Goal: Task Accomplishment & Management: Manage account settings

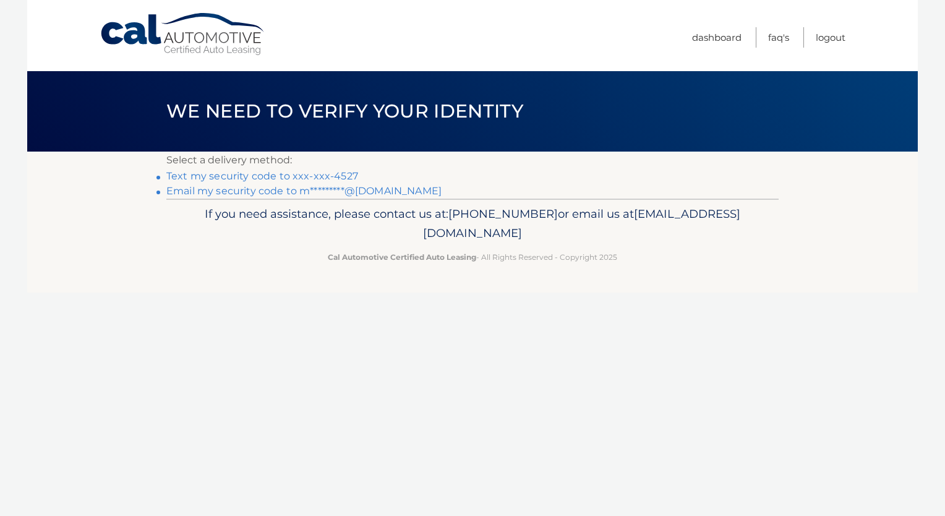
click at [290, 174] on link "Text my security code to xxx-xxx-4527" at bounding box center [262, 176] width 192 height 12
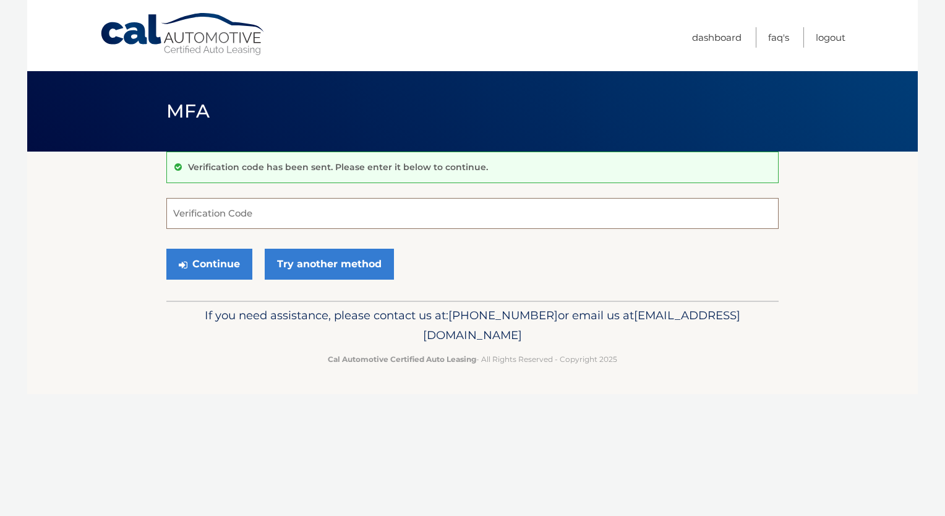
click at [191, 210] on input "Verification Code" at bounding box center [472, 213] width 613 height 31
type input "939277"
click at [212, 264] on button "Continue" at bounding box center [209, 264] width 86 height 31
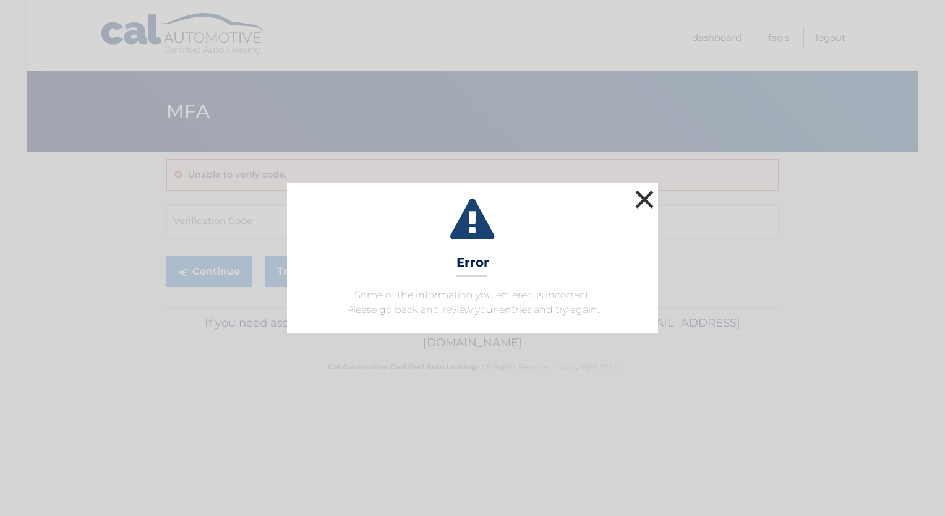
click at [646, 199] on button "×" at bounding box center [644, 199] width 25 height 25
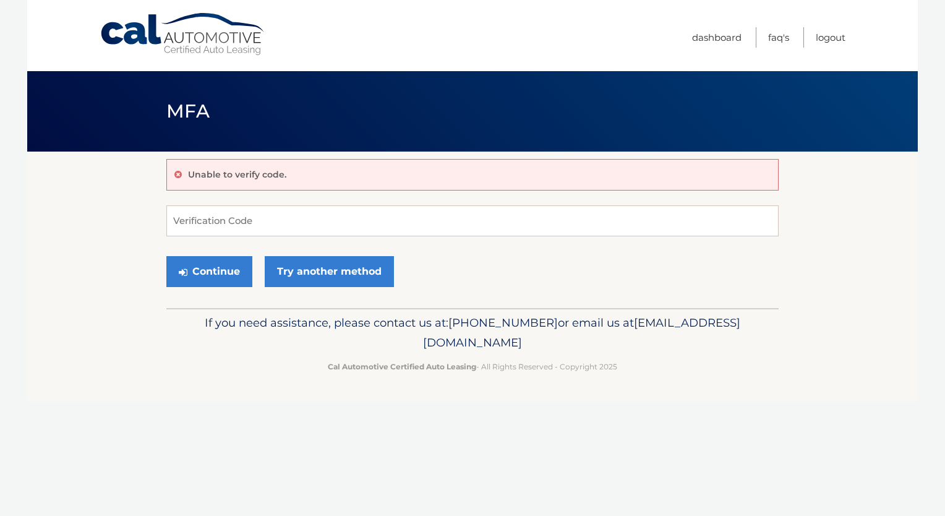
click at [646, 199] on div "Unable to verify code. Verification Code Continue Try another method" at bounding box center [472, 230] width 613 height 157
click at [186, 217] on input "Verification Code" at bounding box center [472, 220] width 613 height 31
type input "939277"
click at [212, 275] on button "Continue" at bounding box center [209, 271] width 86 height 31
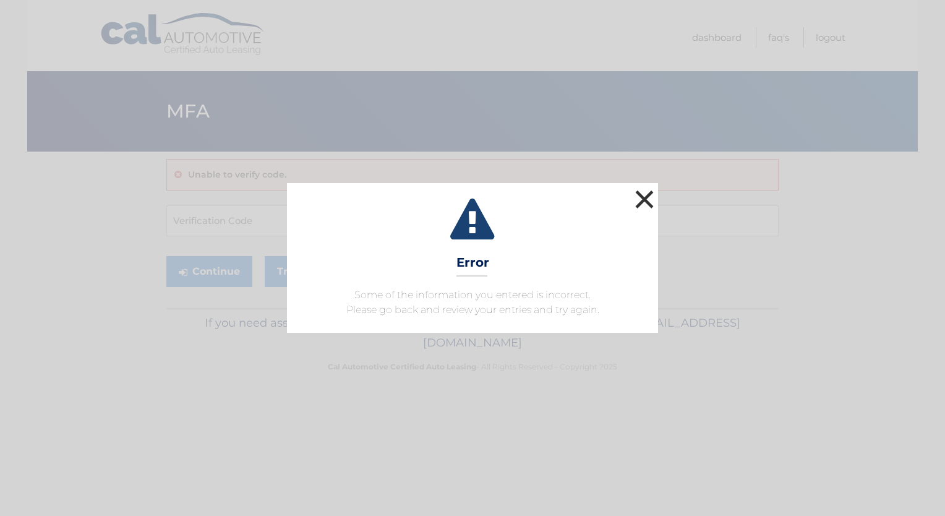
click at [643, 194] on button "×" at bounding box center [644, 199] width 25 height 25
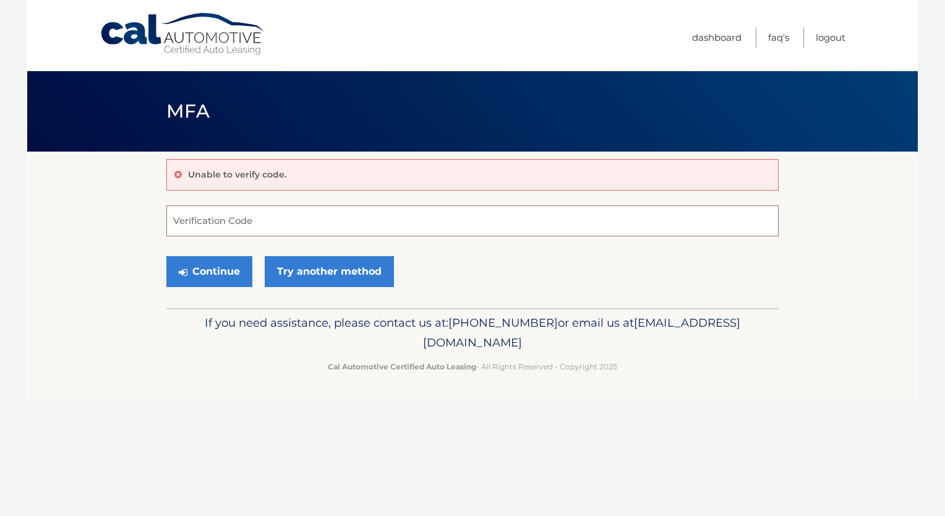
click at [249, 215] on input "Verification Code" at bounding box center [472, 220] width 613 height 31
click at [202, 217] on input "Verification Code" at bounding box center [472, 220] width 613 height 31
type input "939277"
click at [166, 256] on button "Continue" at bounding box center [209, 271] width 86 height 31
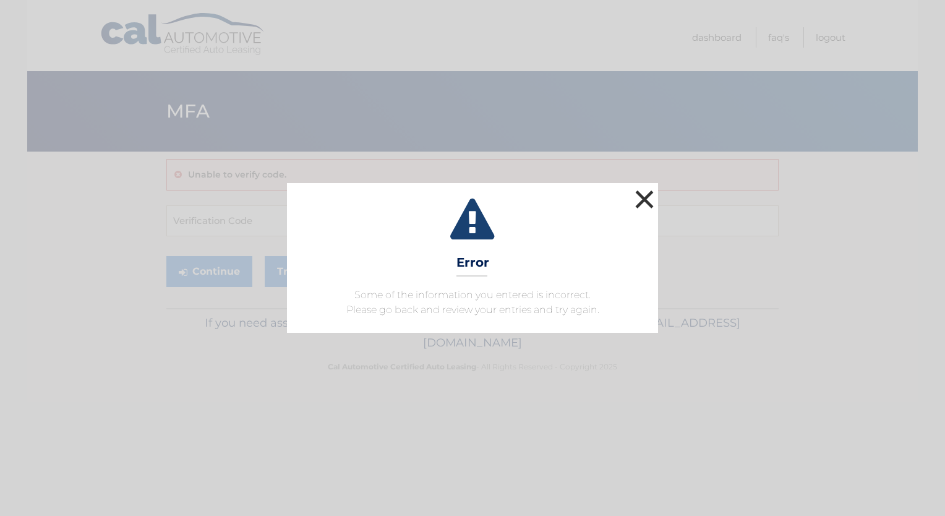
click at [647, 199] on button "×" at bounding box center [644, 199] width 25 height 25
click at [643, 194] on div "Unable to verify code. Verification Code Continue Try another method" at bounding box center [472, 230] width 613 height 157
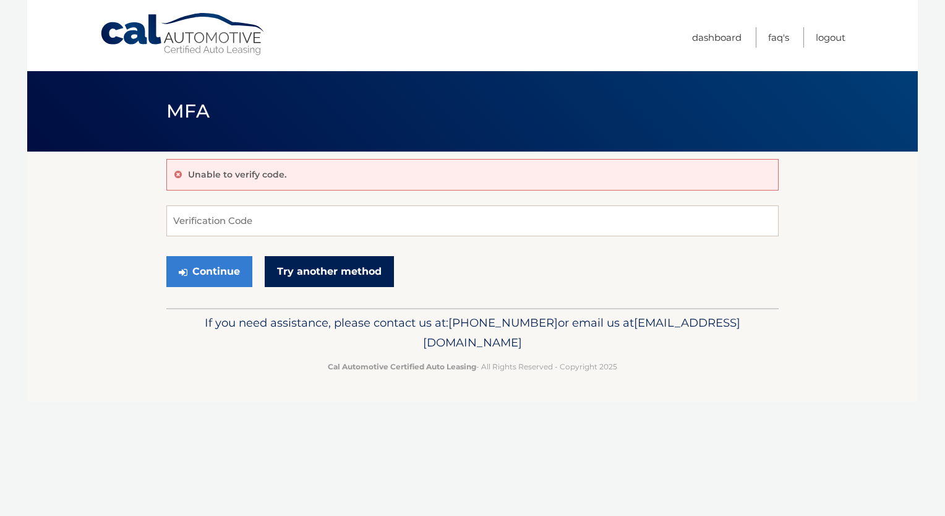
click at [334, 273] on link "Try another method" at bounding box center [329, 271] width 129 height 31
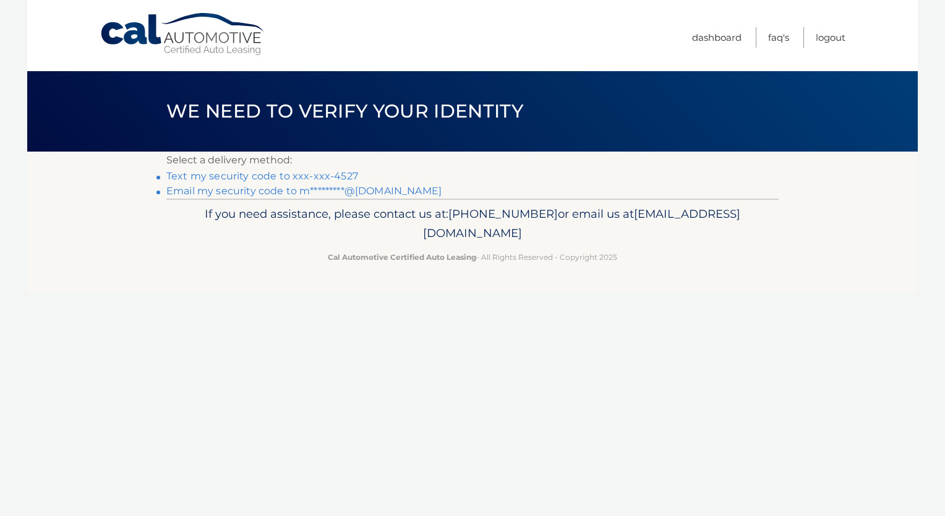
click at [287, 174] on link "Text my security code to xxx-xxx-4527" at bounding box center [262, 176] width 192 height 12
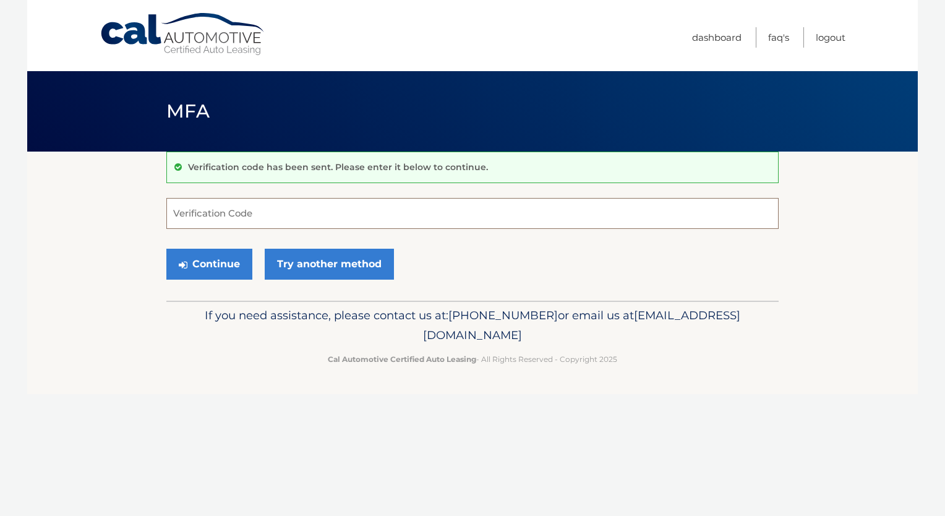
click at [182, 217] on input "Verification Code" at bounding box center [472, 213] width 613 height 31
type input "735139"
click at [166, 249] on button "Continue" at bounding box center [209, 264] width 86 height 31
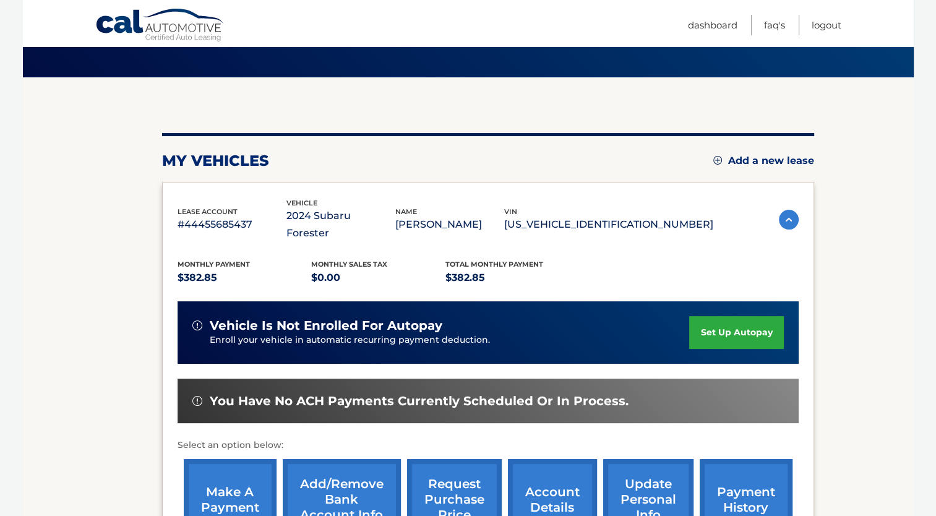
scroll to position [90, 0]
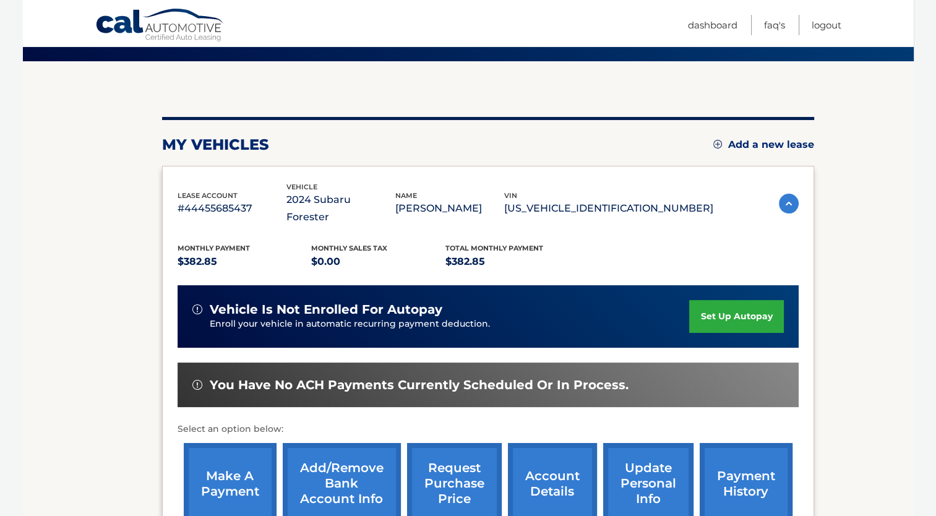
click at [249, 452] on link "make a payment" at bounding box center [230, 483] width 93 height 81
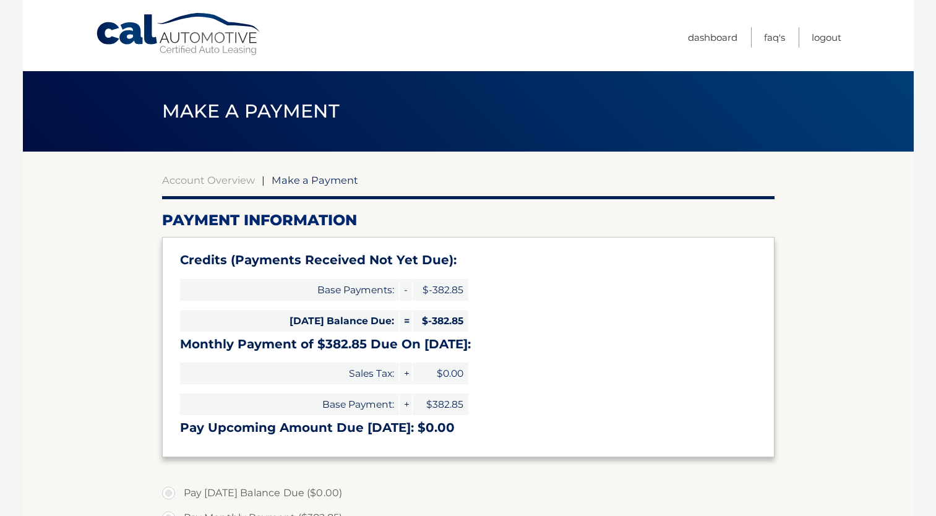
select select "MzEzNmI1MjYtZjEwZi00ZTgyLTgyMGMtYmFmYzZkMjU5OTVl"
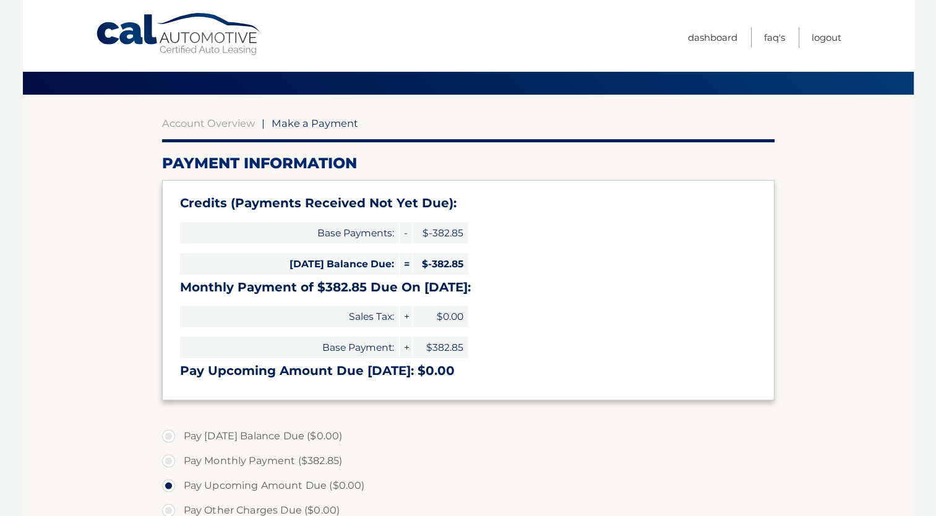
scroll to position [32, 0]
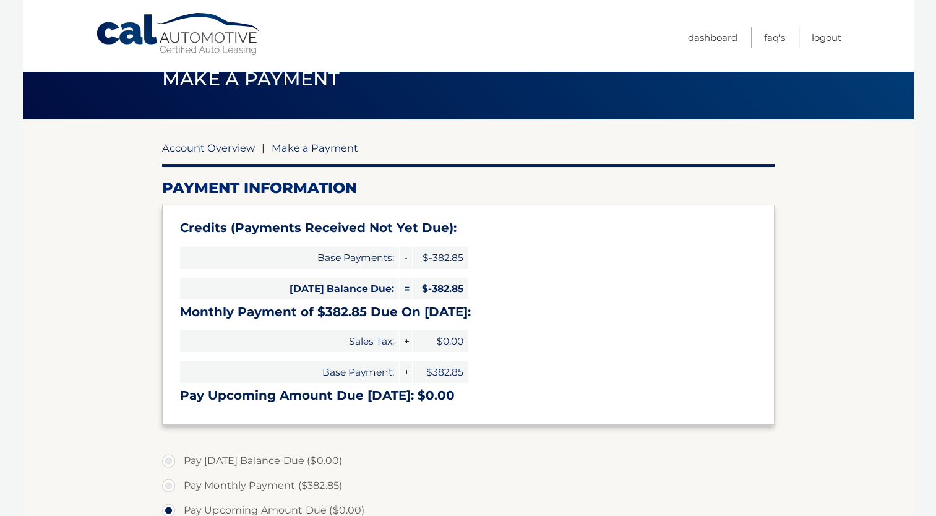
click at [205, 145] on link "Account Overview" at bounding box center [208, 148] width 93 height 12
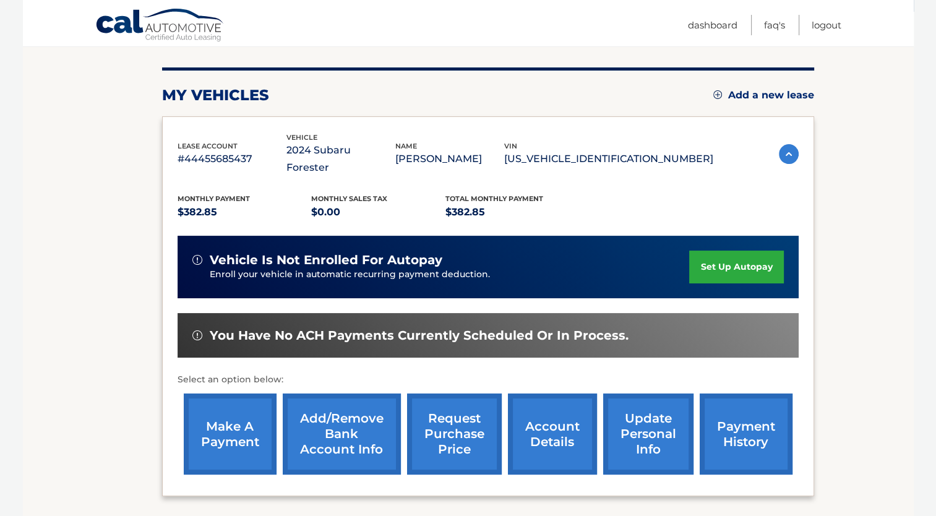
scroll to position [232, 0]
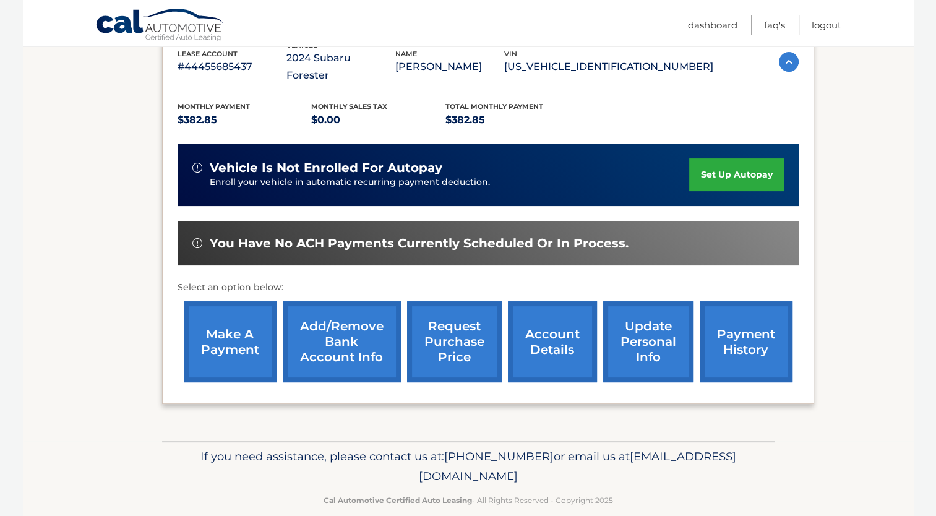
click at [757, 325] on link "payment history" at bounding box center [746, 341] width 93 height 81
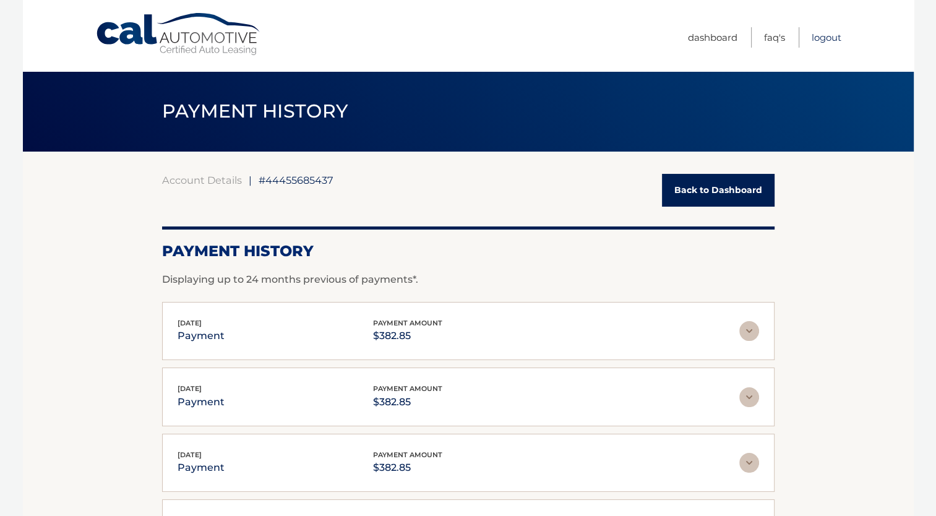
click at [829, 37] on link "Logout" at bounding box center [827, 37] width 30 height 20
